Goal: Task Accomplishment & Management: Use online tool/utility

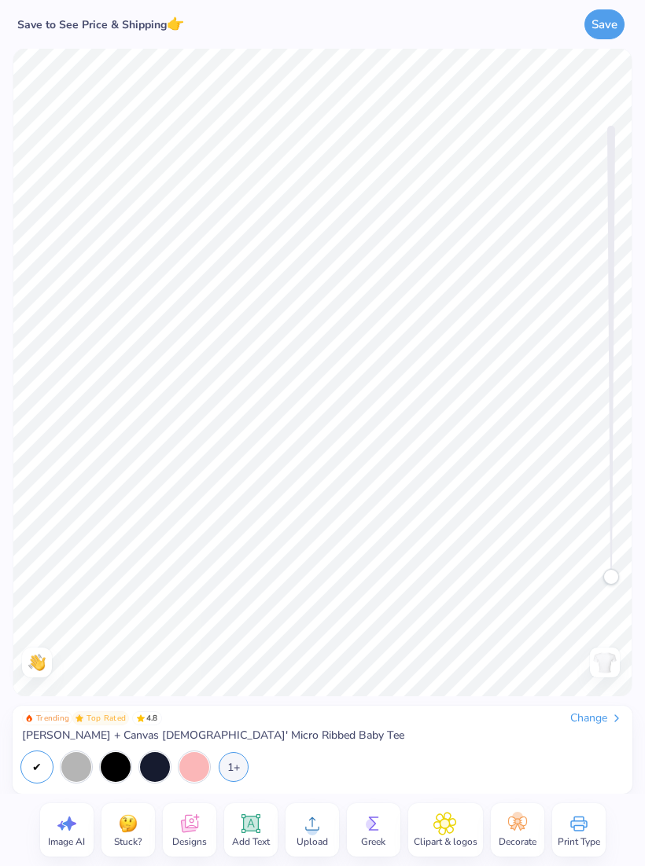
click at [186, 836] on span "Designs" at bounding box center [189, 842] width 35 height 13
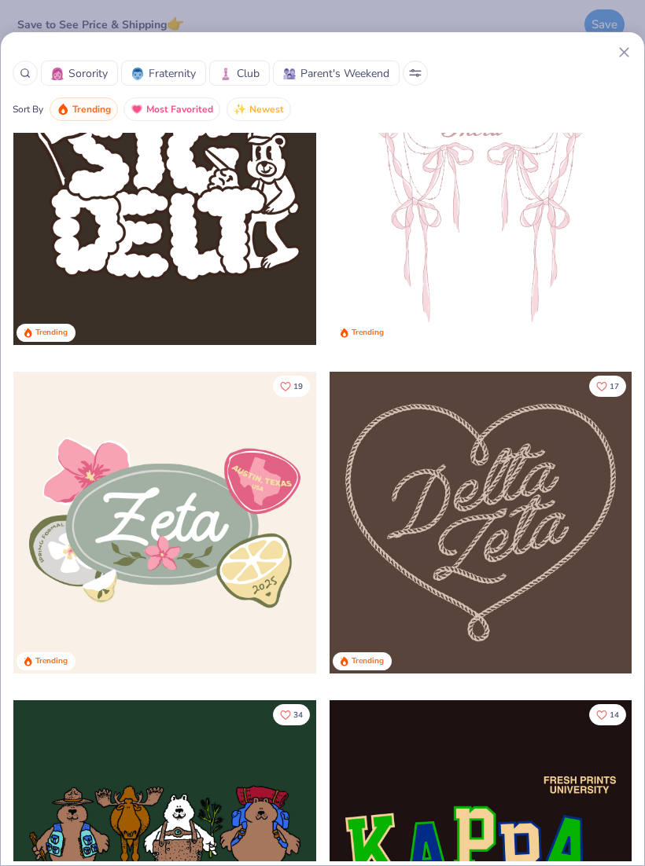
scroll to position [800, 0]
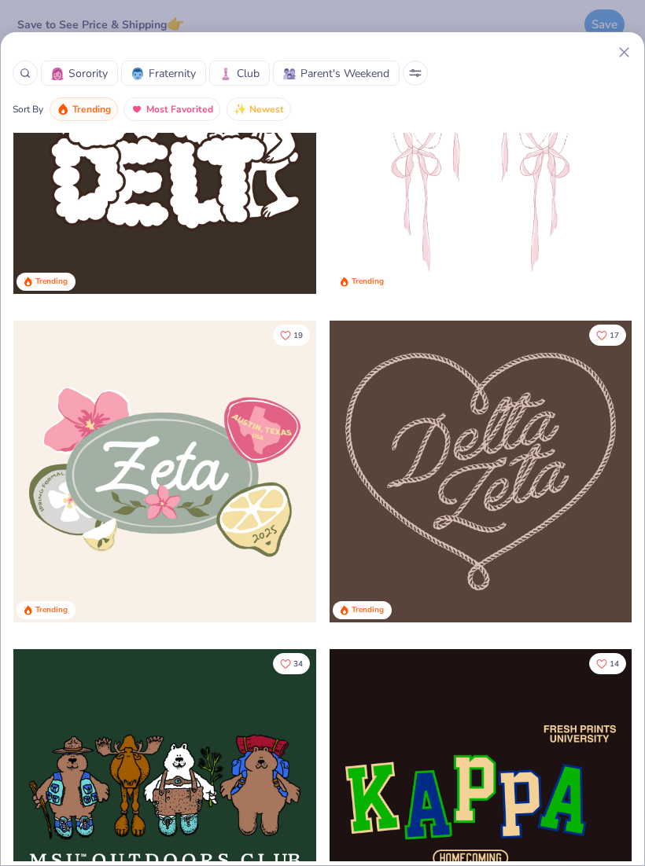
click at [85, 85] on button "Sorority" at bounding box center [79, 73] width 77 height 25
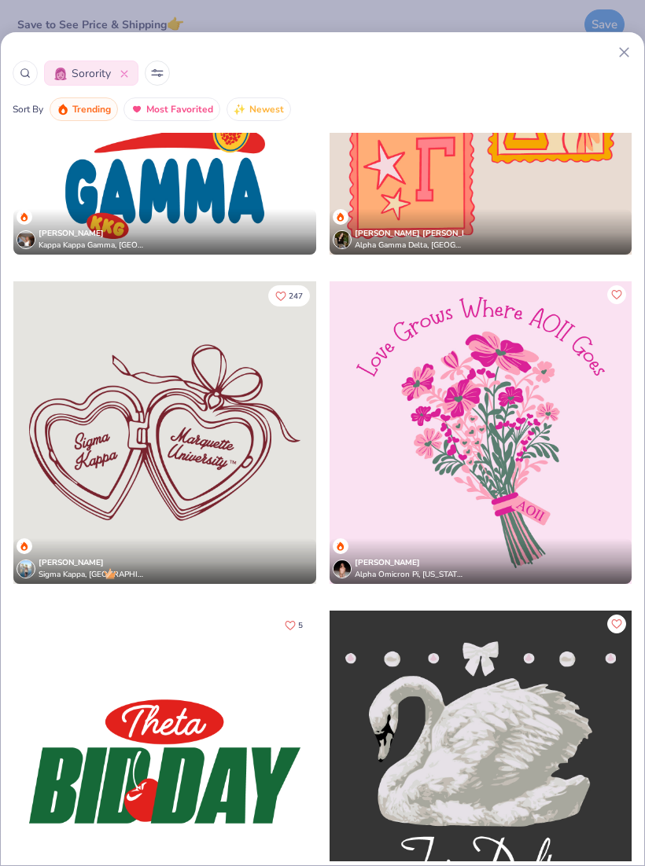
scroll to position [8404, 0]
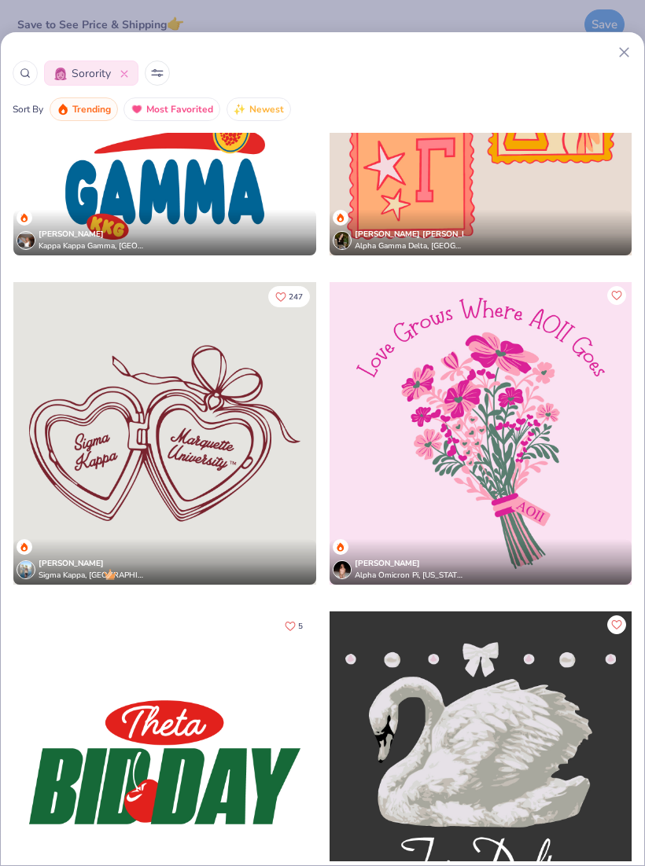
click at [553, 457] on div at bounding box center [480, 433] width 303 height 303
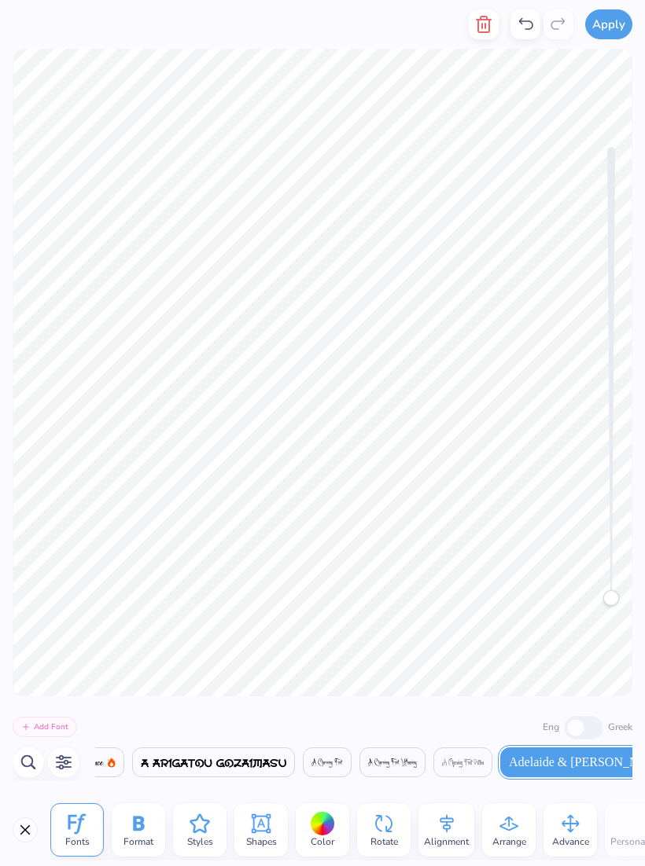
scroll to position [1, 9]
type textarea "Love Grows Where OPA Goes"
click at [613, 25] on button "Apply" at bounding box center [608, 22] width 47 height 30
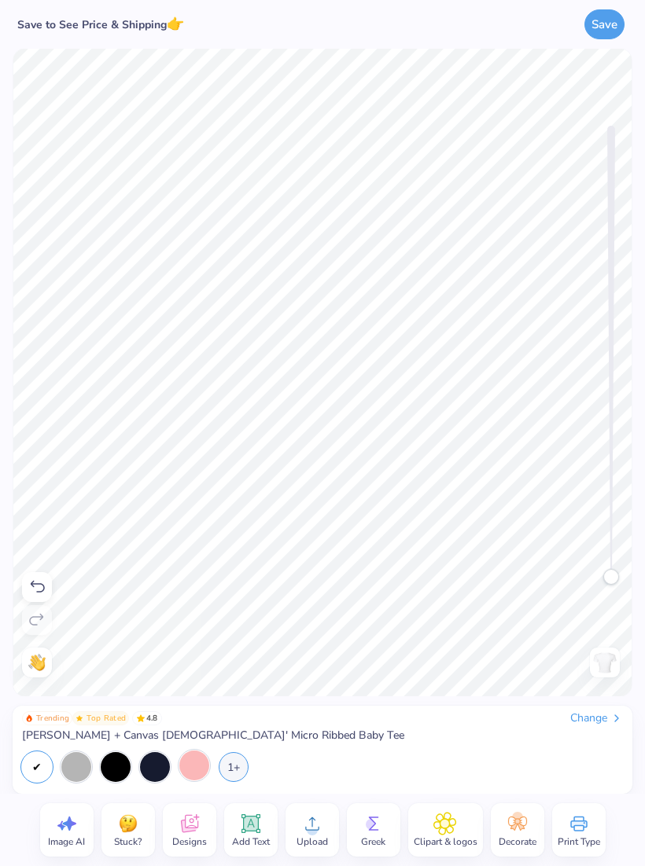
click at [193, 771] on div at bounding box center [194, 766] width 30 height 30
click at [88, 765] on div at bounding box center [76, 766] width 30 height 30
click at [118, 754] on div at bounding box center [116, 766] width 30 height 30
click at [163, 763] on div at bounding box center [155, 766] width 30 height 30
click at [233, 763] on div "1+" at bounding box center [234, 766] width 30 height 30
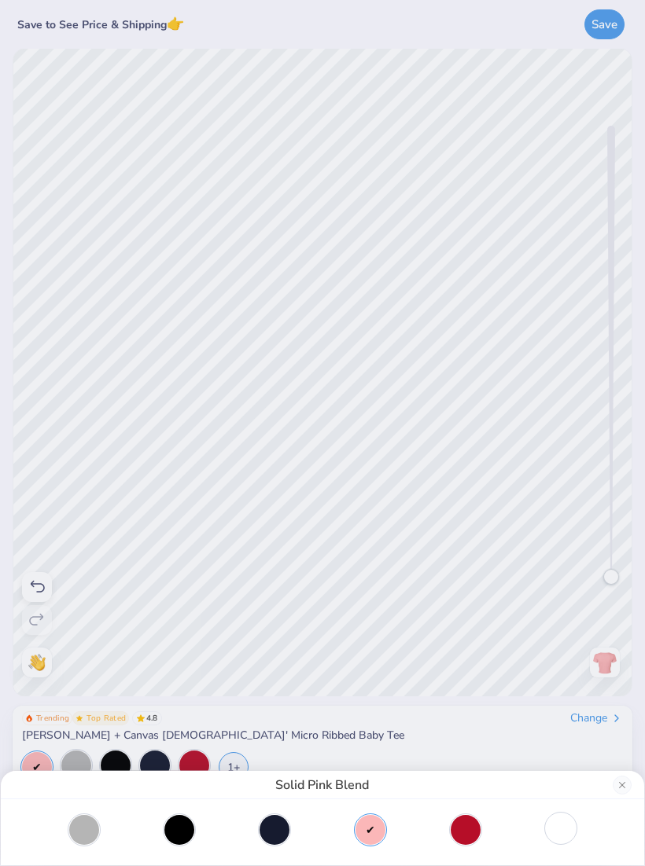
click at [569, 837] on div at bounding box center [560, 829] width 30 height 30
click at [525, 745] on div "Solid Wht Blend" at bounding box center [322, 433] width 645 height 866
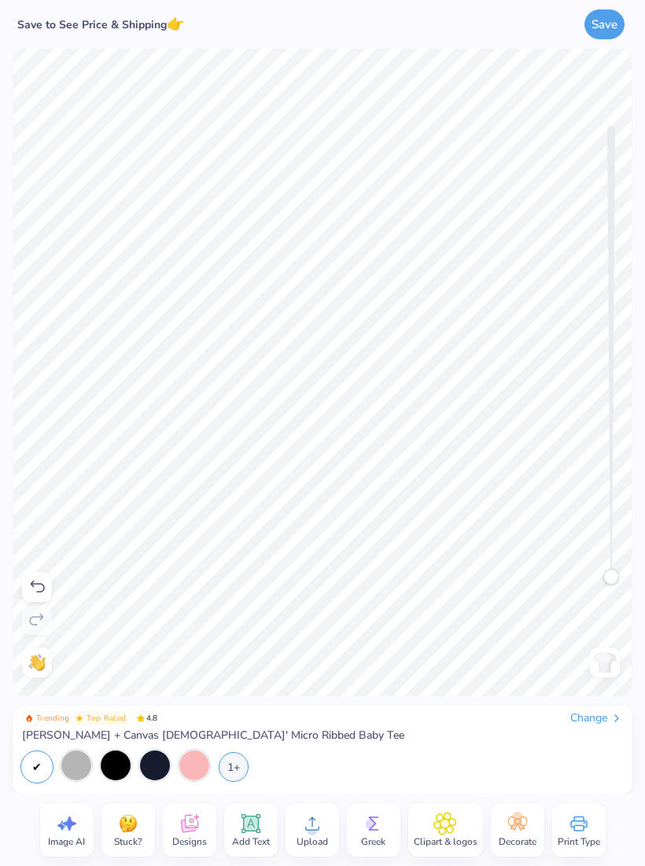
click at [383, 841] on span "Greek" at bounding box center [373, 842] width 24 height 13
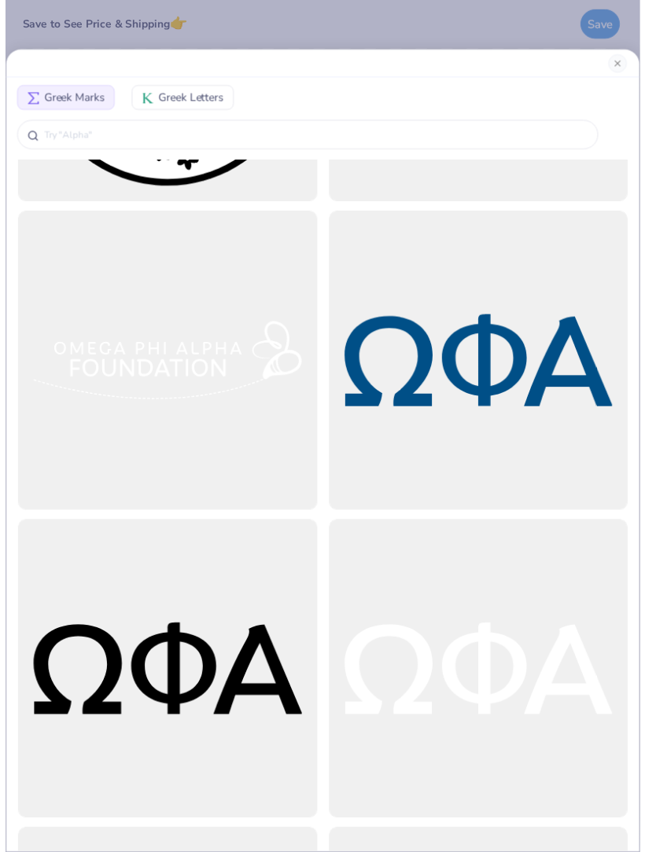
scroll to position [7462, 0]
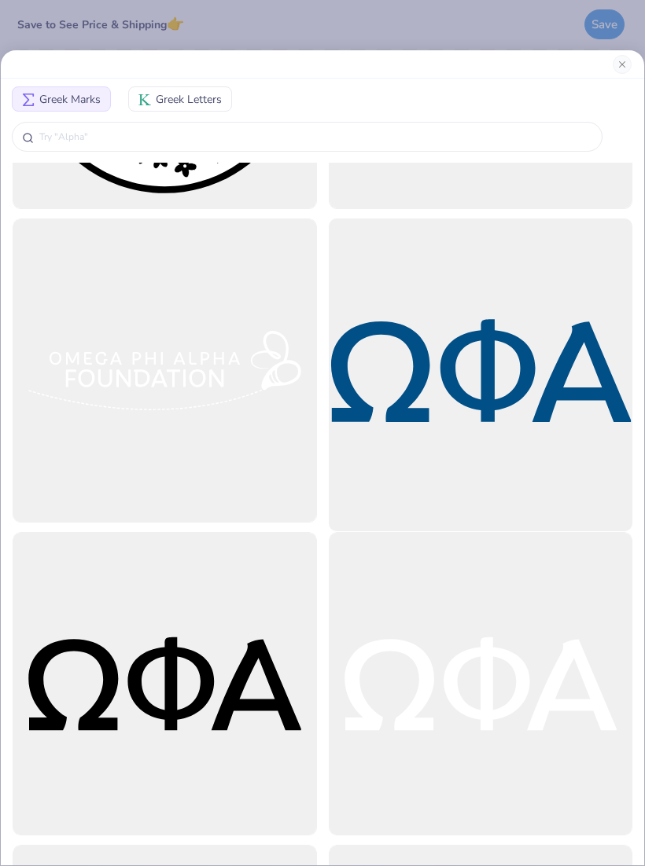
click at [519, 402] on div at bounding box center [480, 371] width 334 height 334
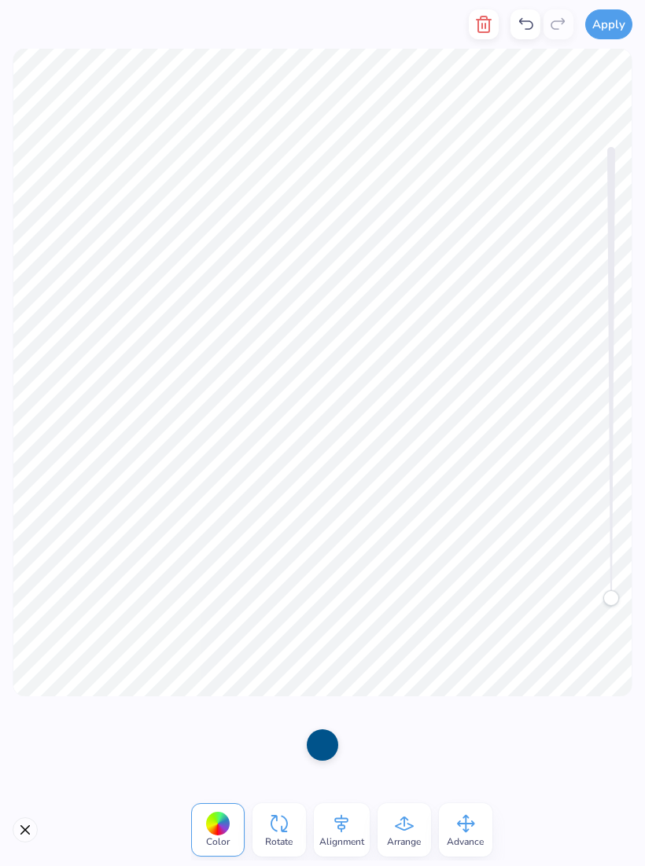
click at [30, 825] on button "Close" at bounding box center [25, 829] width 25 height 25
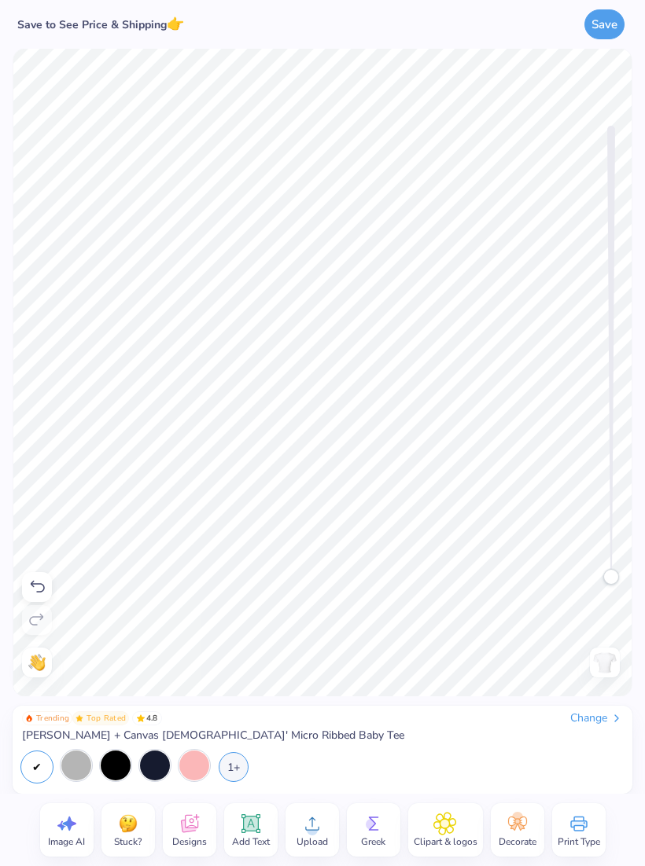
click at [33, 584] on icon at bounding box center [38, 587] width 14 height 12
click at [33, 583] on icon at bounding box center [37, 587] width 19 height 19
click at [34, 575] on div at bounding box center [37, 587] width 30 height 30
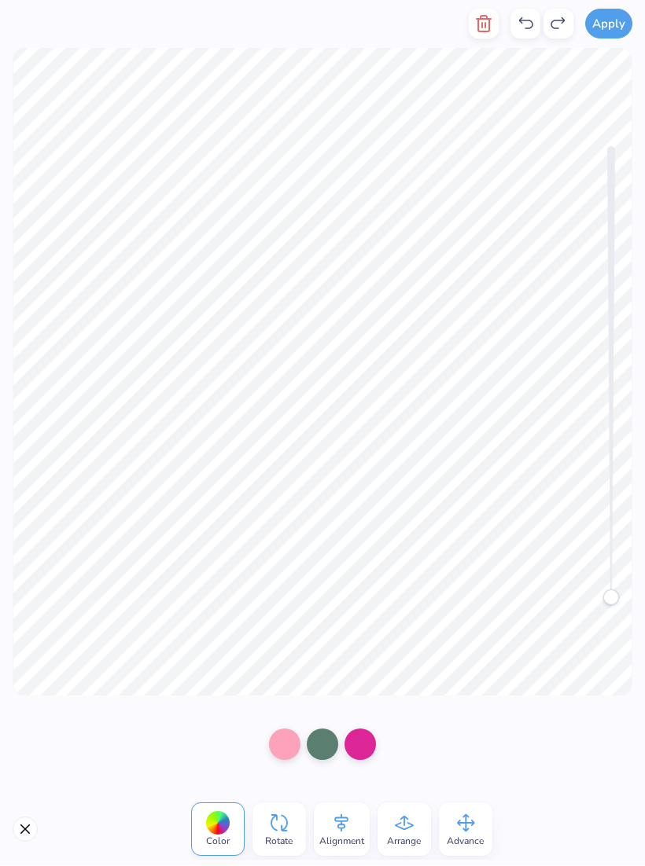
click at [26, 828] on button "Close" at bounding box center [25, 829] width 25 height 25
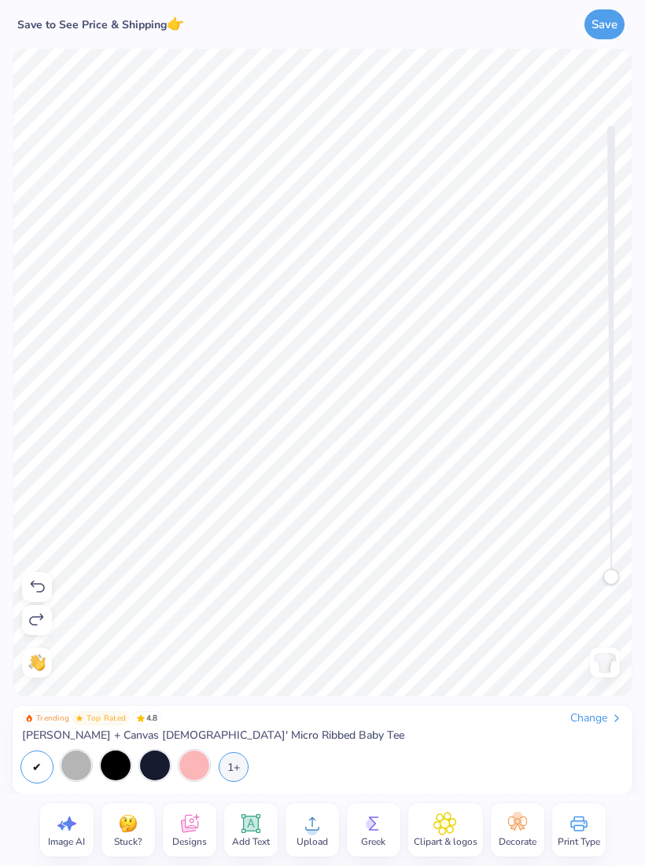
click at [542, 12] on div "Save" at bounding box center [501, 24] width 262 height 49
